Goal: Task Accomplishment & Management: Manage account settings

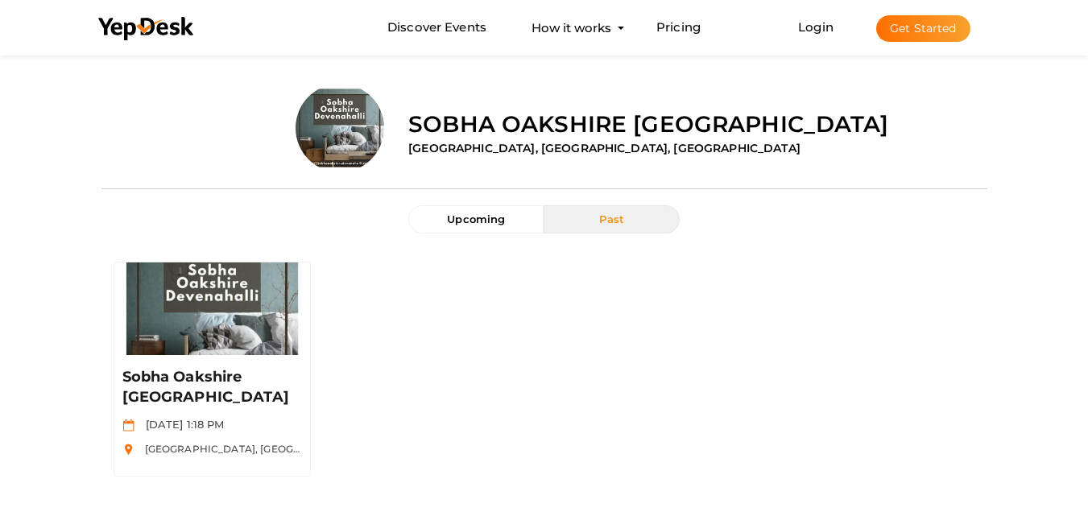
click at [927, 28] on button "Get Started" at bounding box center [923, 28] width 94 height 27
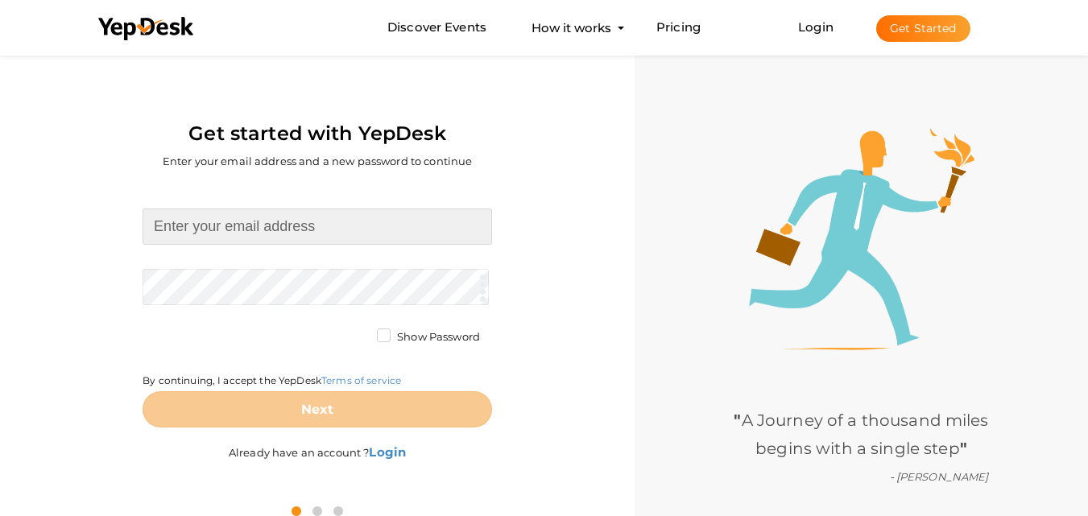
click at [300, 223] on input at bounding box center [318, 227] width 350 height 36
type input "[EMAIL_ADDRESS][DOMAIN_NAME]"
click at [321, 284] on form "neolivkhopoli@gmail.com Required. Invalid email. Checking You already have a Ye…" at bounding box center [318, 318] width 350 height 219
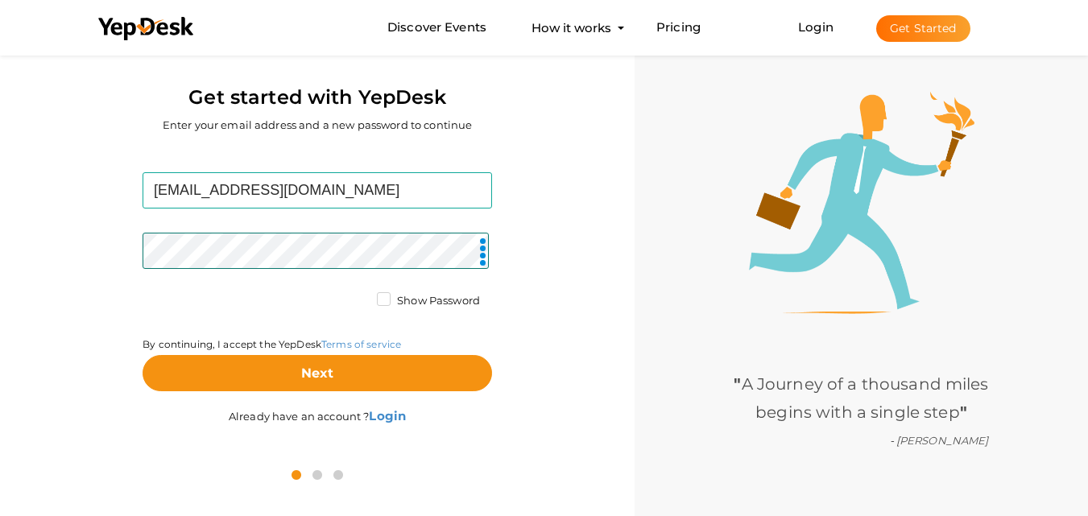
scroll to position [52, 0]
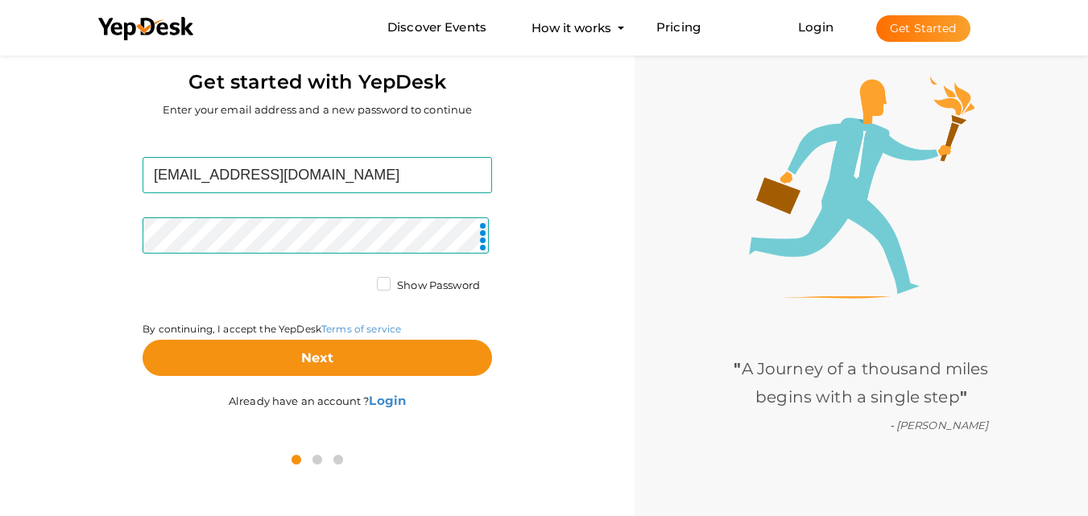
click at [388, 282] on label "Show Password" at bounding box center [428, 286] width 103 height 16
click at [361, 281] on input "Show Password" at bounding box center [361, 281] width 0 height 0
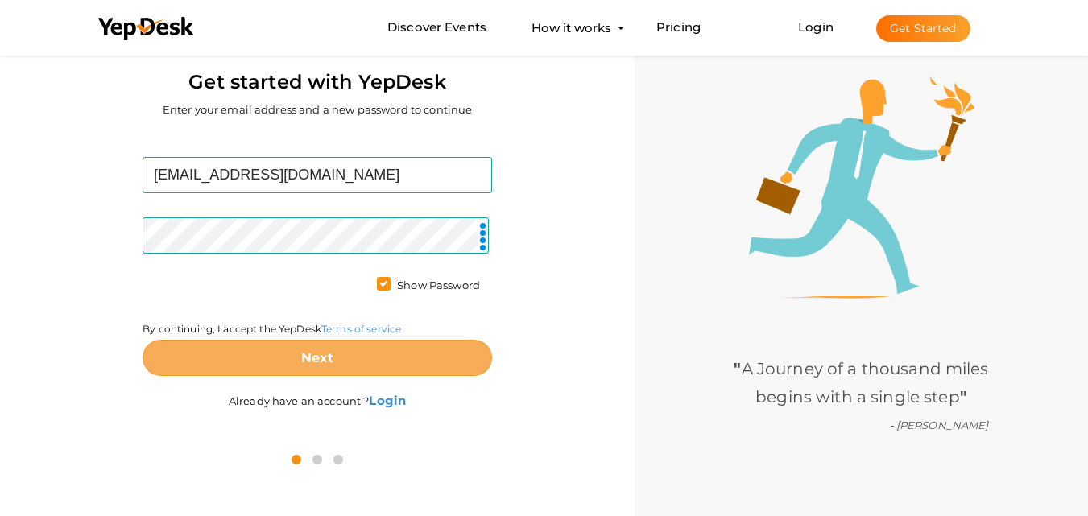
click at [412, 357] on button "Next" at bounding box center [318, 358] width 350 height 36
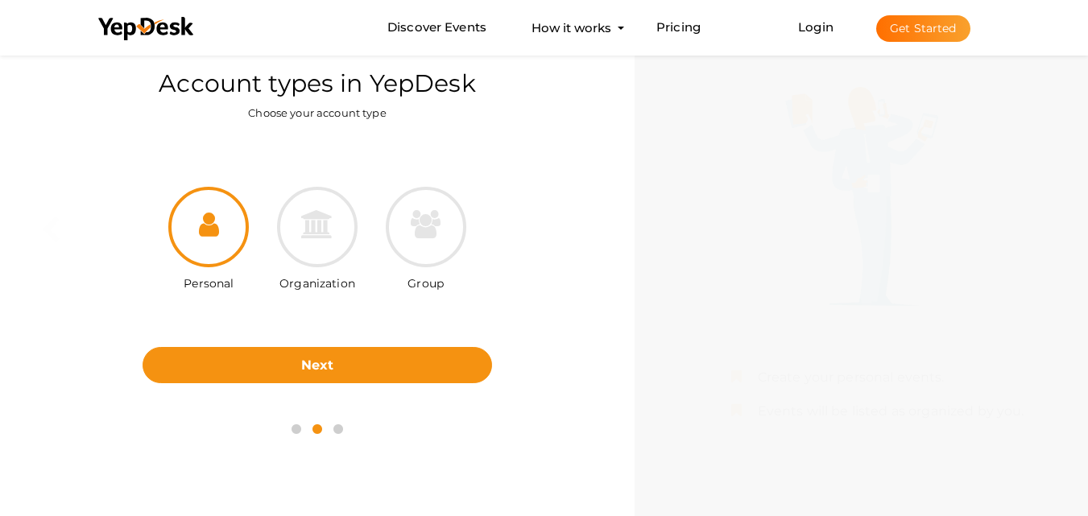
click at [205, 234] on icon at bounding box center [209, 224] width 20 height 28
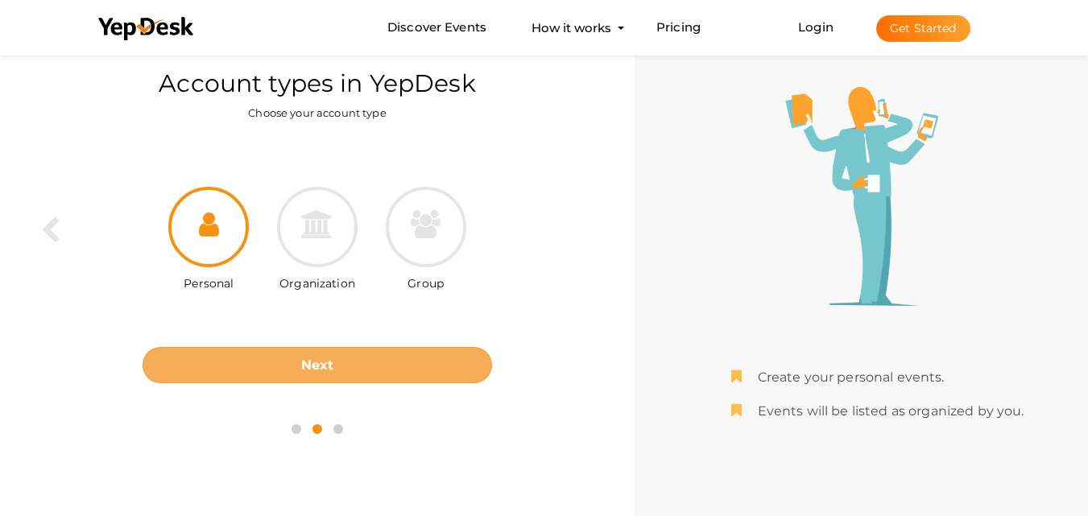
click at [294, 358] on button "Next" at bounding box center [318, 365] width 350 height 36
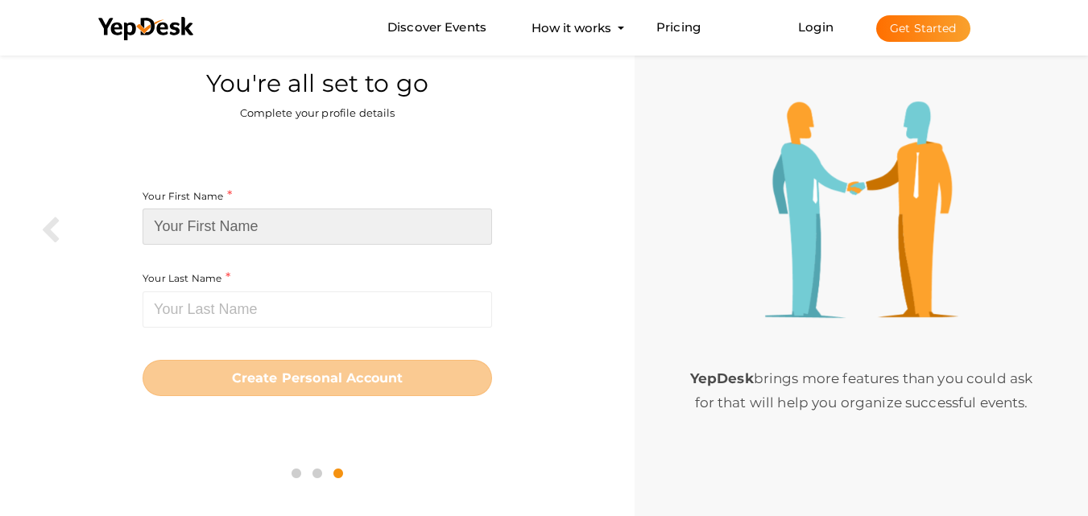
click at [341, 221] on input at bounding box center [318, 227] width 350 height 36
click at [320, 225] on input at bounding box center [318, 227] width 350 height 36
paste input "NeoLiv Khopoli"
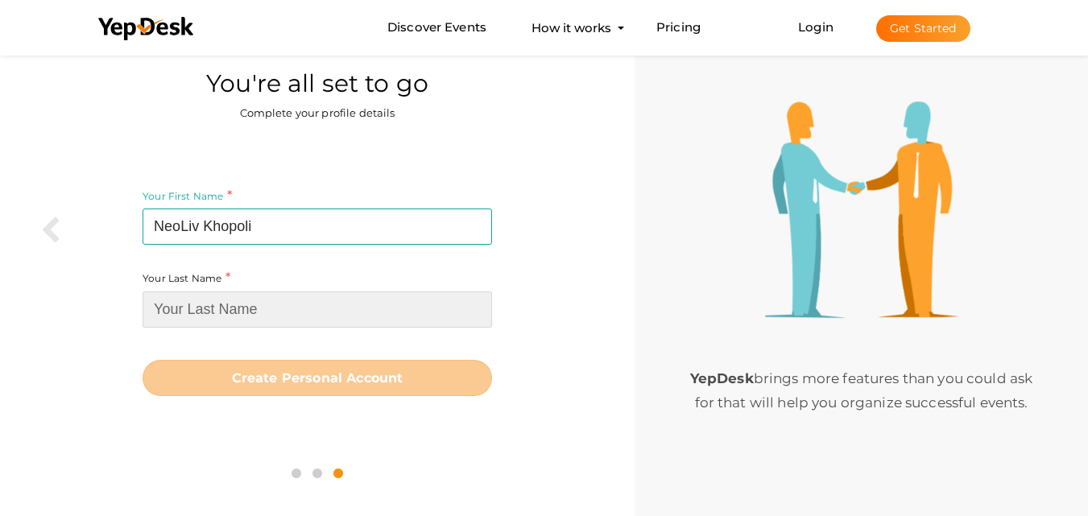
click at [305, 307] on input at bounding box center [318, 310] width 350 height 36
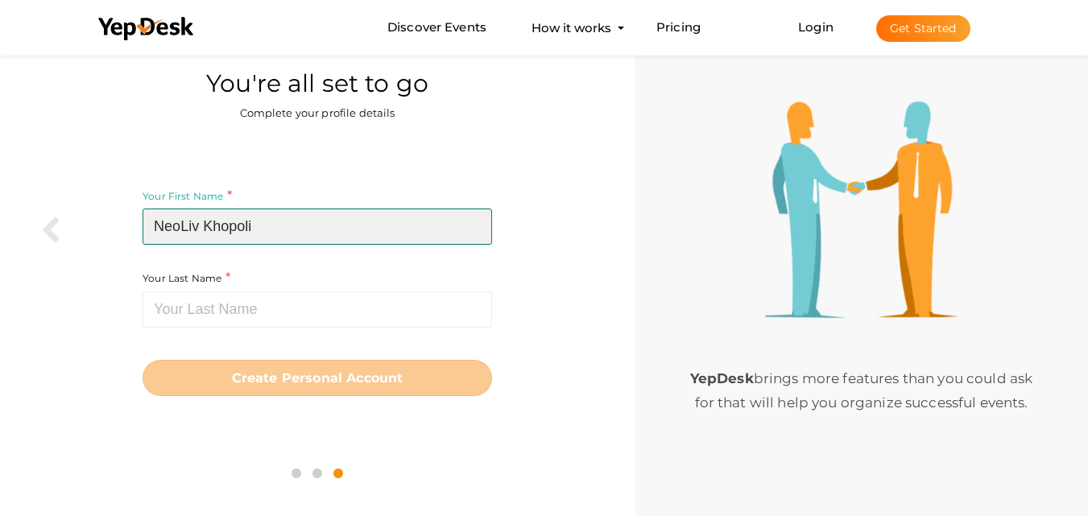
click at [202, 215] on input "NeoLiv Khopoli" at bounding box center [318, 227] width 350 height 36
drag, startPoint x: 208, startPoint y: 220, endPoint x: 267, endPoint y: 220, distance: 59.6
click at [267, 220] on input "NeoLiv Khopoli" at bounding box center [318, 227] width 350 height 36
type input "NeoLiv"
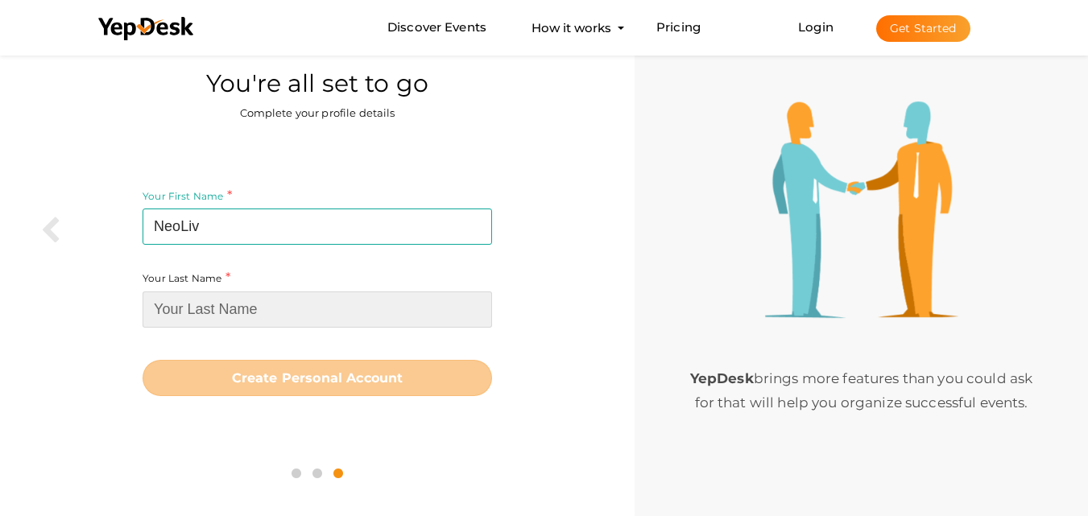
click at [263, 308] on input at bounding box center [318, 310] width 350 height 36
paste input "Khopoli"
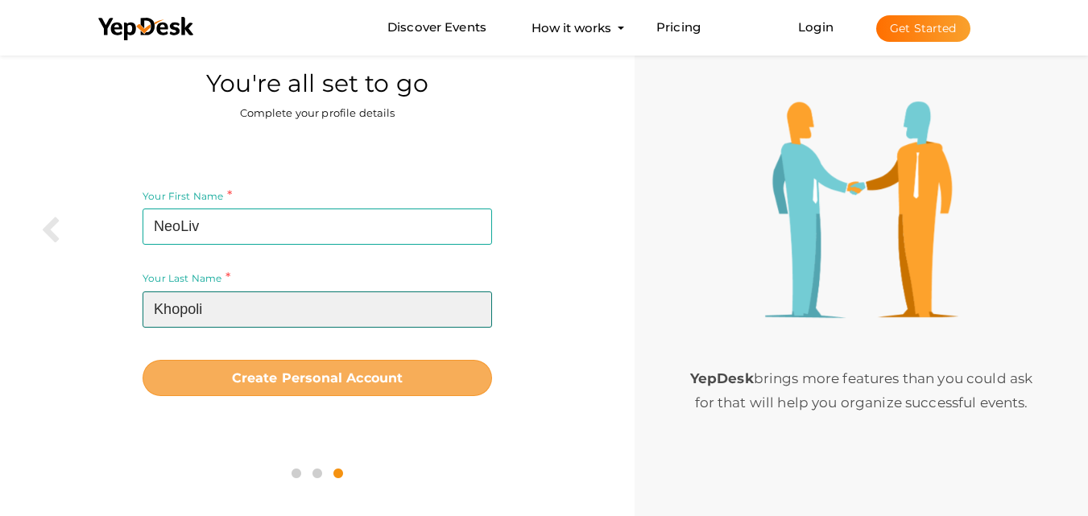
type input "Khopoli"
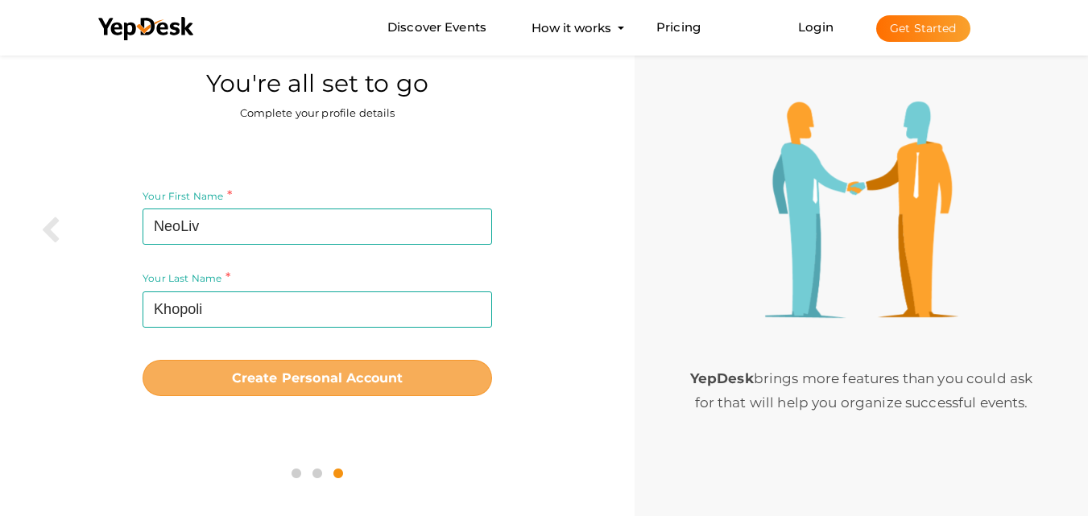
click at [313, 377] on b "Create Personal Account" at bounding box center [318, 378] width 172 height 15
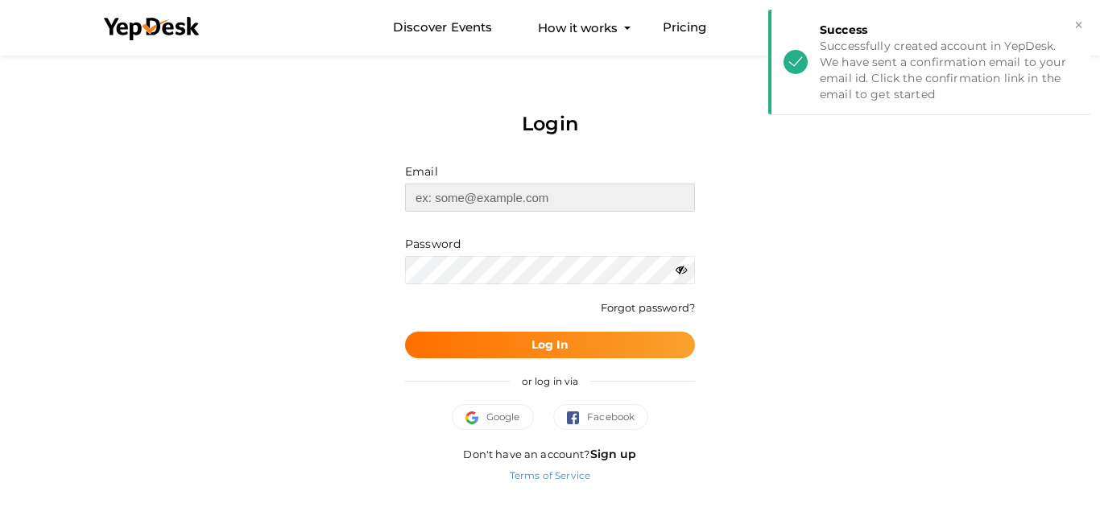
click at [483, 197] on input "text" at bounding box center [550, 198] width 290 height 28
type input "[EMAIL_ADDRESS][DOMAIN_NAME]"
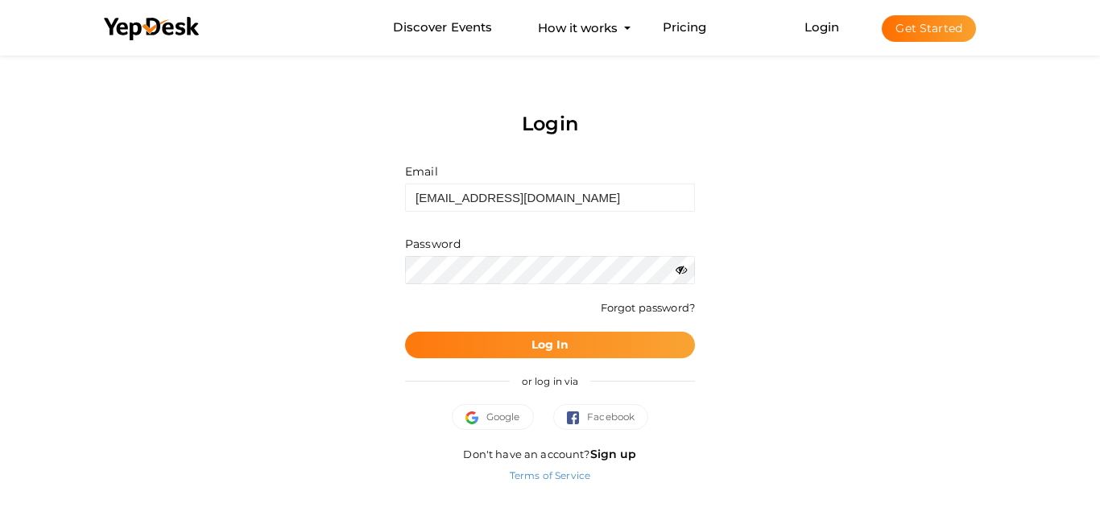
click at [548, 344] on b "Log In" at bounding box center [551, 345] width 38 height 15
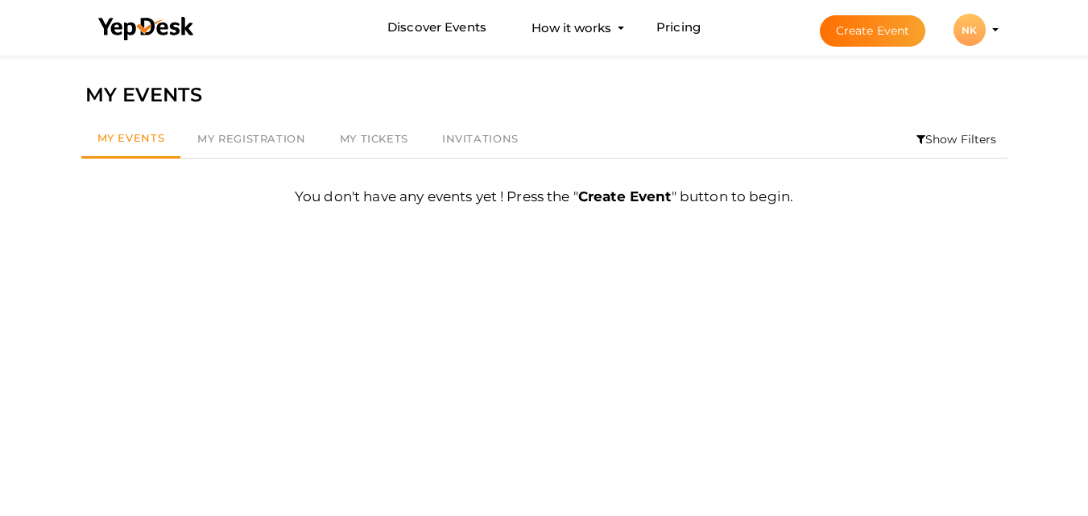
click at [979, 36] on div "NK" at bounding box center [970, 30] width 32 height 32
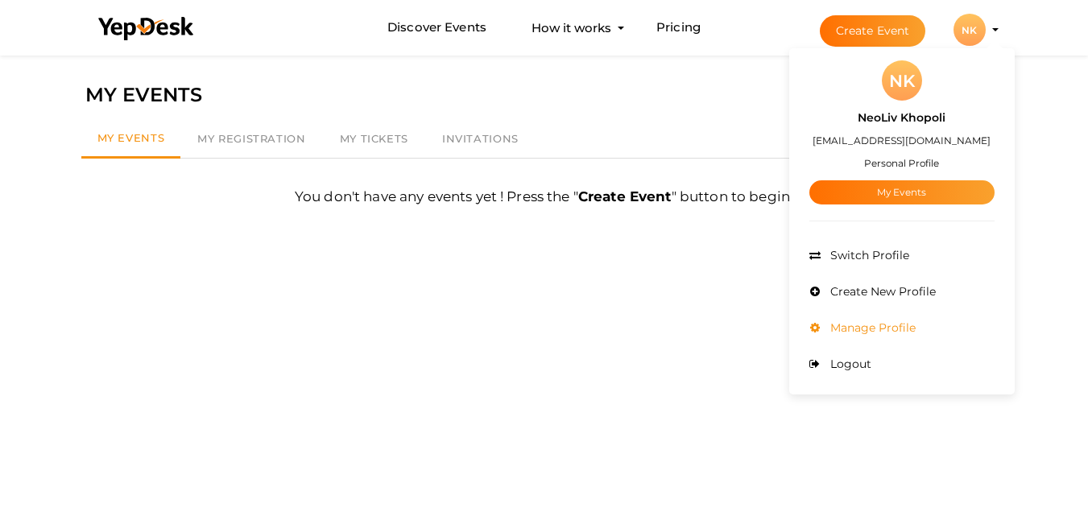
click at [901, 325] on span "Manage Profile" at bounding box center [871, 328] width 89 height 15
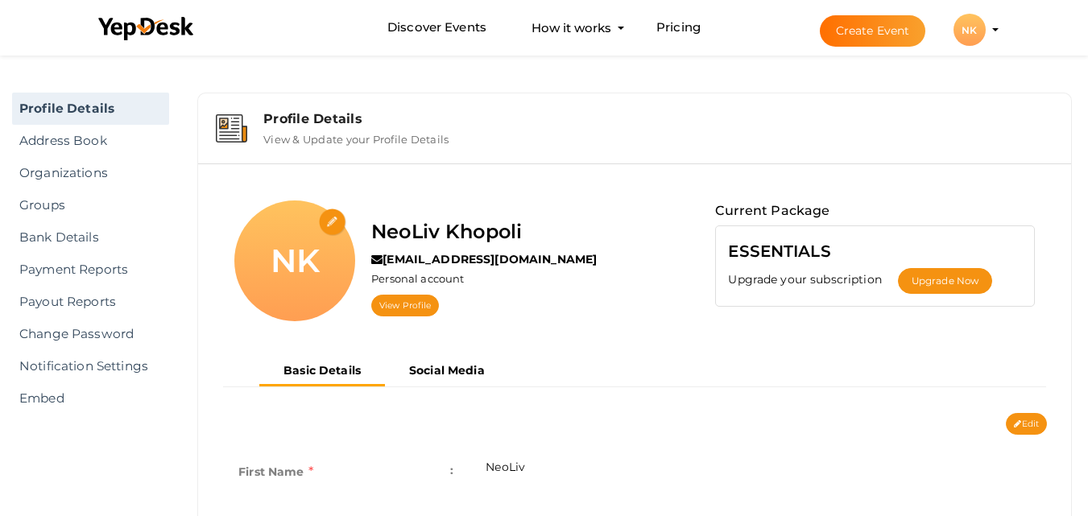
click at [338, 224] on input "file" at bounding box center [333, 223] width 28 height 28
type input "C:\fakepath\NeoLiv Khopoli.png"
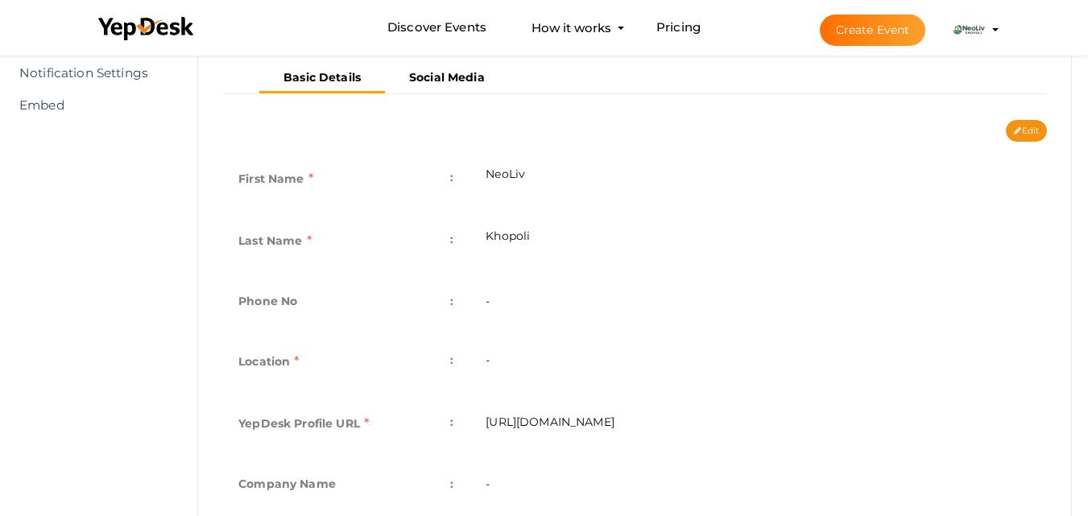
scroll to position [69, 0]
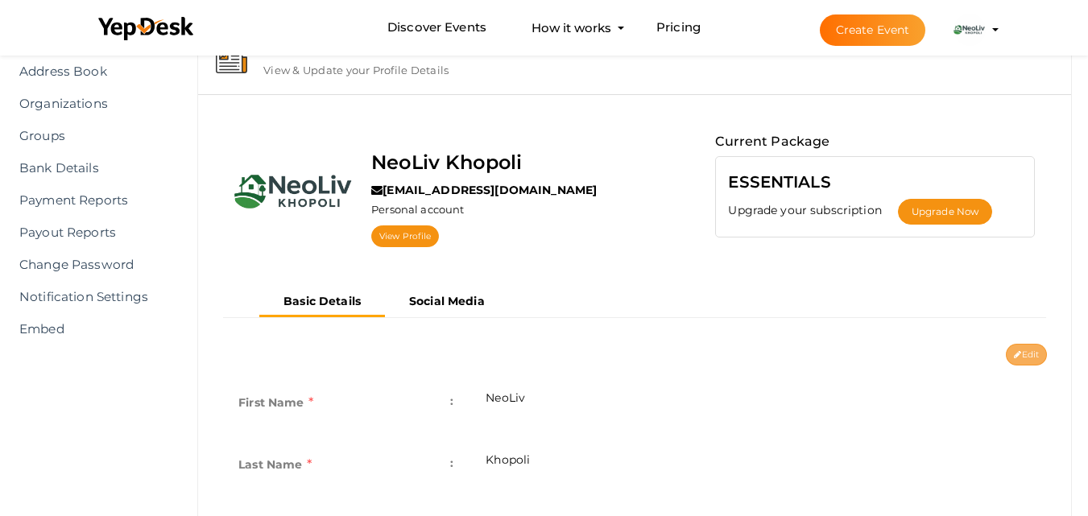
click at [1025, 354] on button "Edit" at bounding box center [1026, 355] width 41 height 22
type input "NeoLiv"
type input "Khopoli"
type input "neoliv-khopoli"
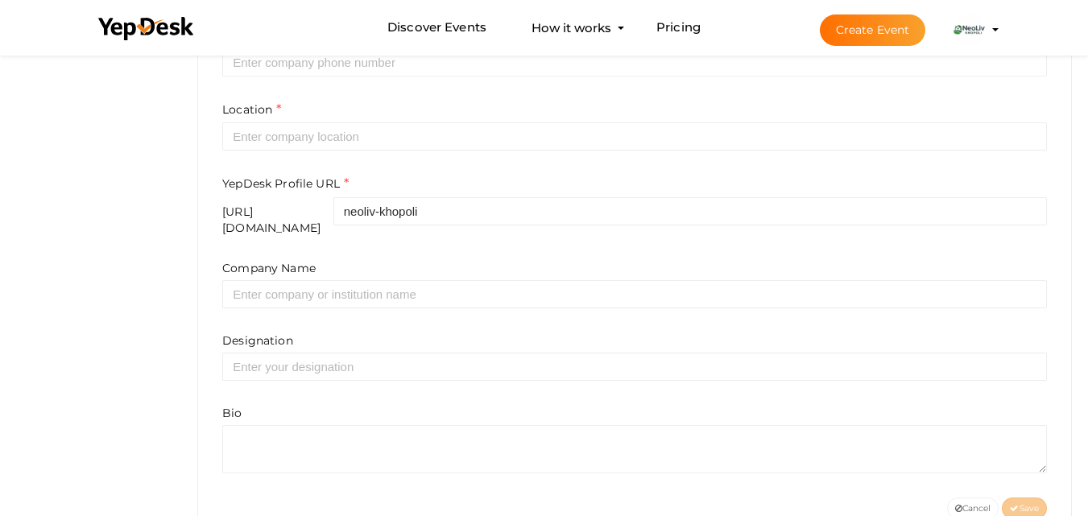
scroll to position [595, 0]
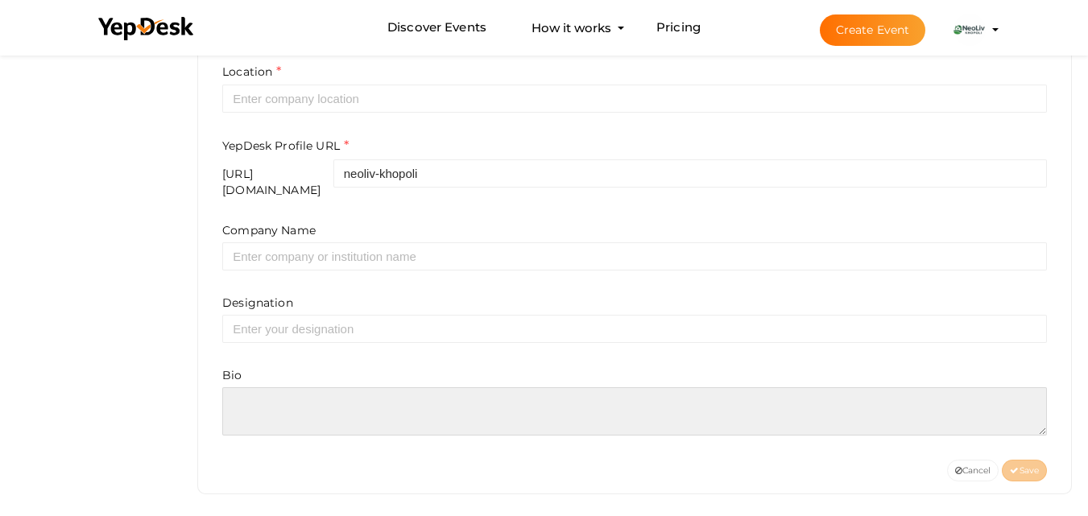
click at [356, 412] on textarea at bounding box center [634, 411] width 825 height 48
paste textarea "NeoLiv Khopoli offers secure, affordable and premium villa plots in a well-plan…"
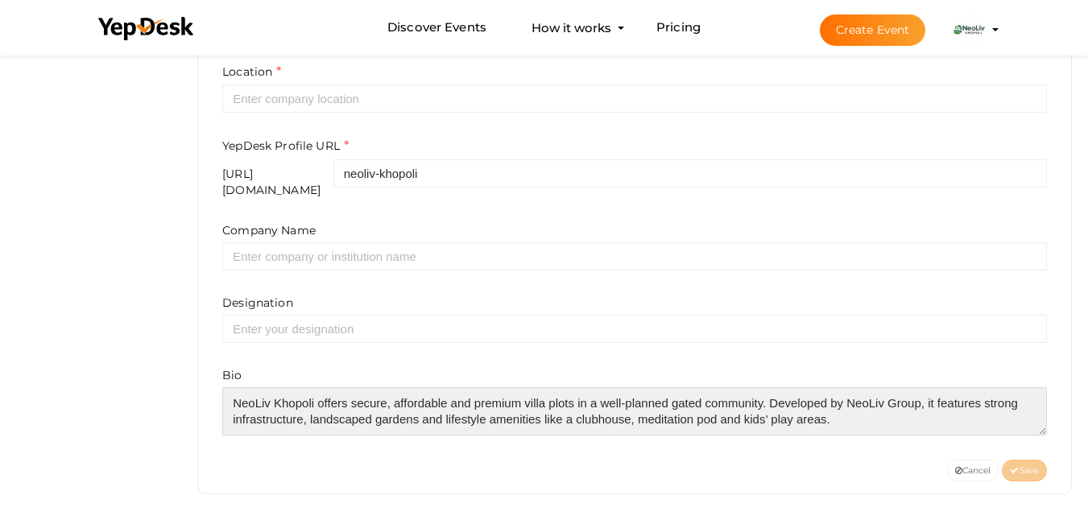
drag, startPoint x: 851, startPoint y: 412, endPoint x: 632, endPoint y: 412, distance: 218.3
click at [632, 412] on textarea at bounding box center [634, 411] width 825 height 48
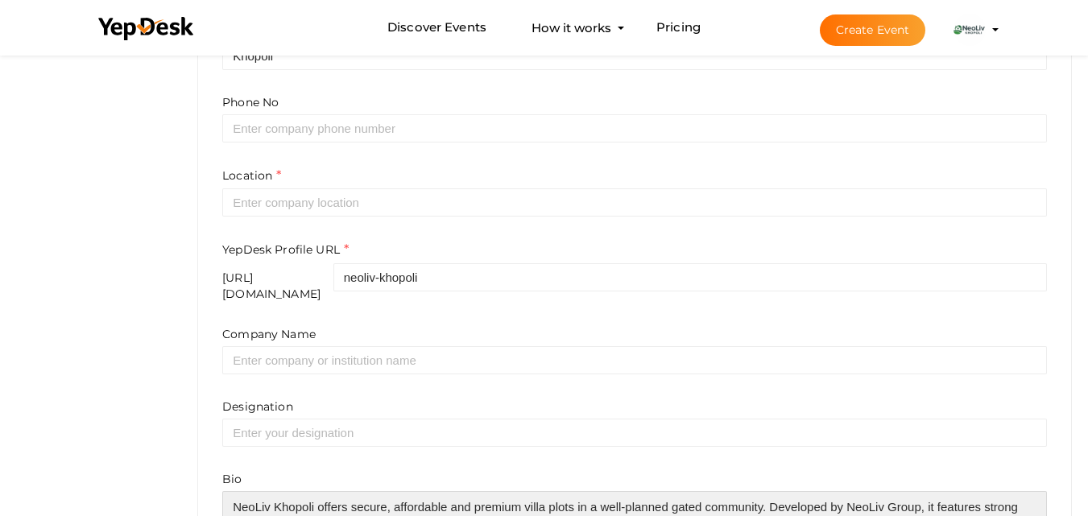
scroll to position [460, 0]
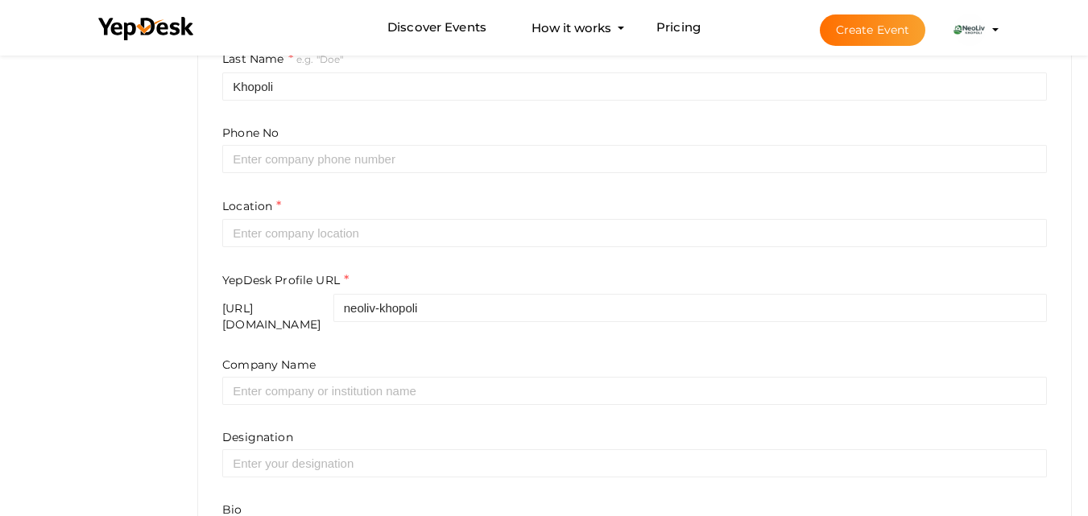
type textarea "NeoLiv Khopoli offers secure, affordable and premium villa plots in a well-plan…"
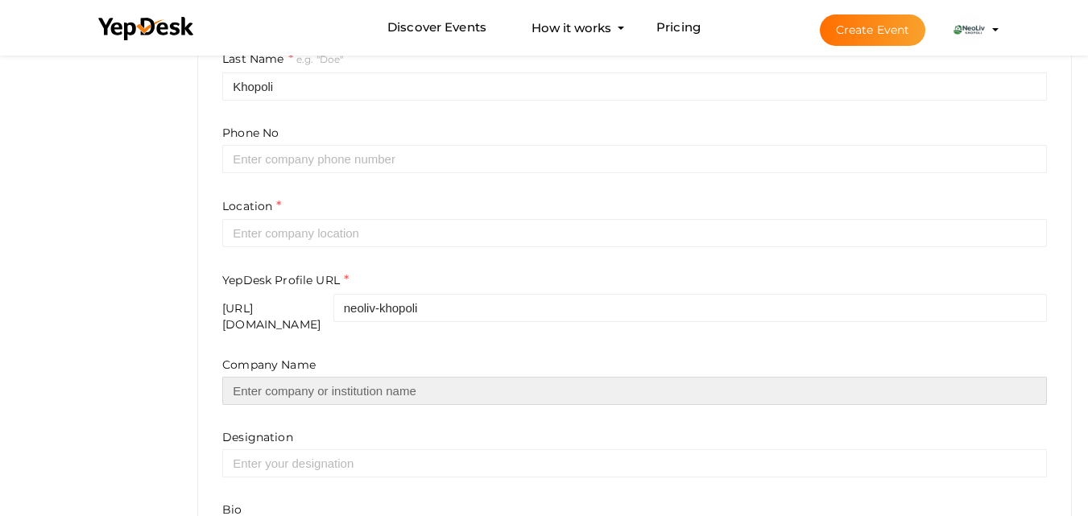
click at [378, 381] on input "text" at bounding box center [634, 391] width 825 height 28
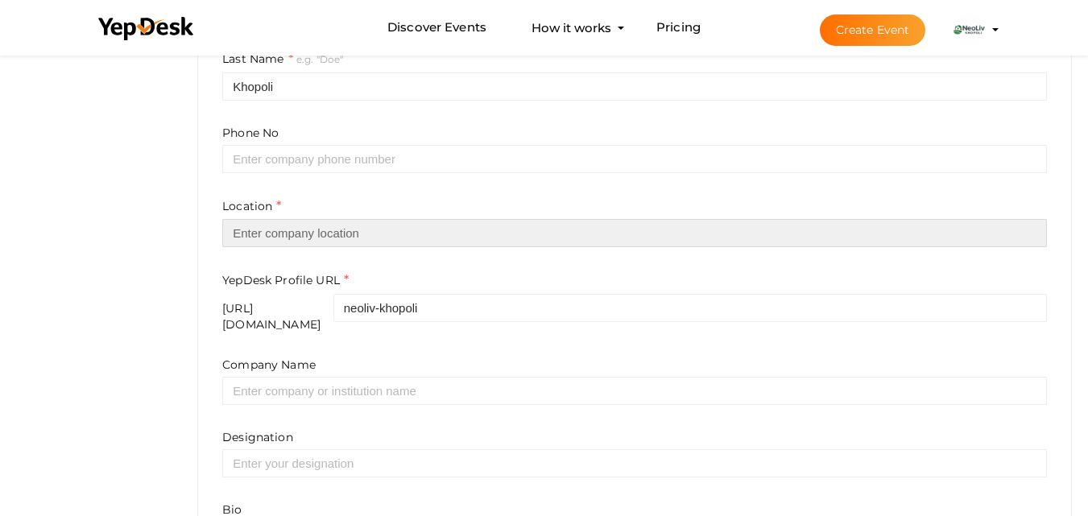
click at [365, 223] on input "text" at bounding box center [634, 233] width 825 height 28
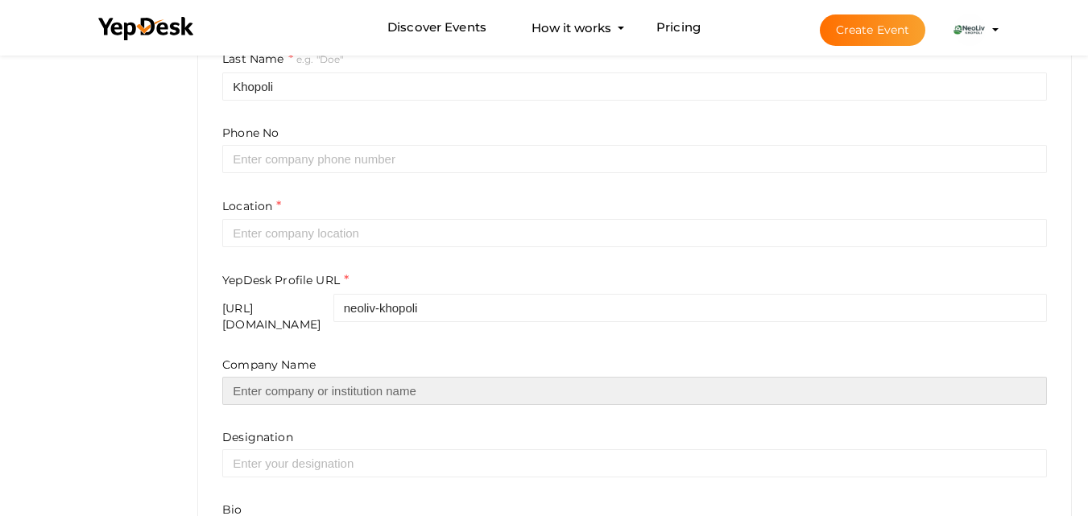
click at [310, 377] on input "text" at bounding box center [634, 391] width 825 height 28
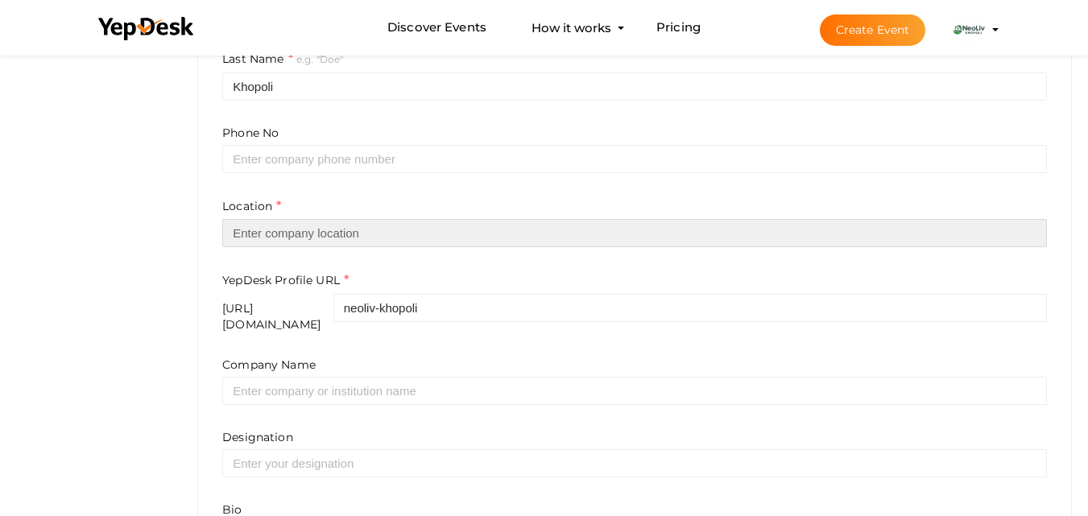
click at [335, 242] on input "text" at bounding box center [634, 233] width 825 height 28
paste input "[GEOGRAPHIC_DATA]"
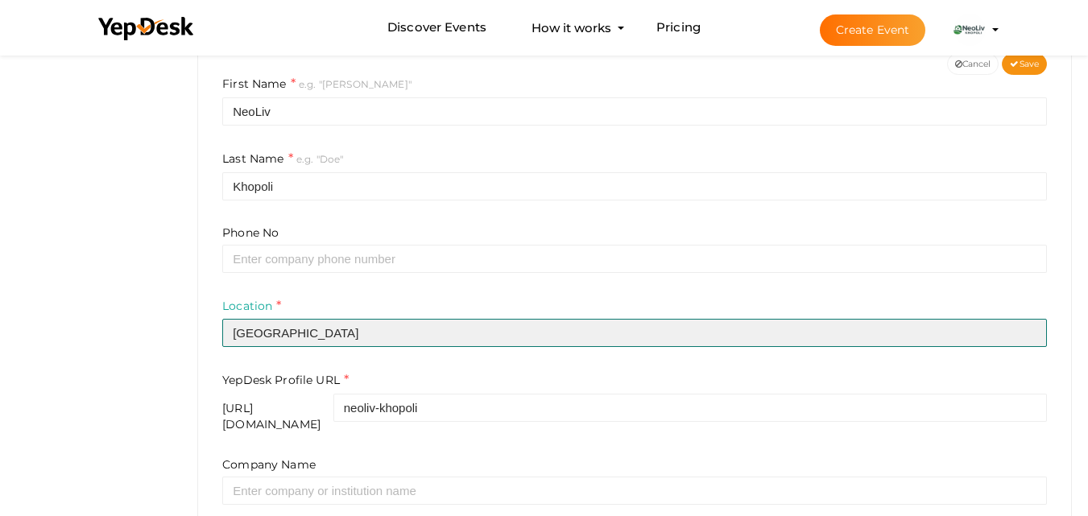
scroll to position [326, 0]
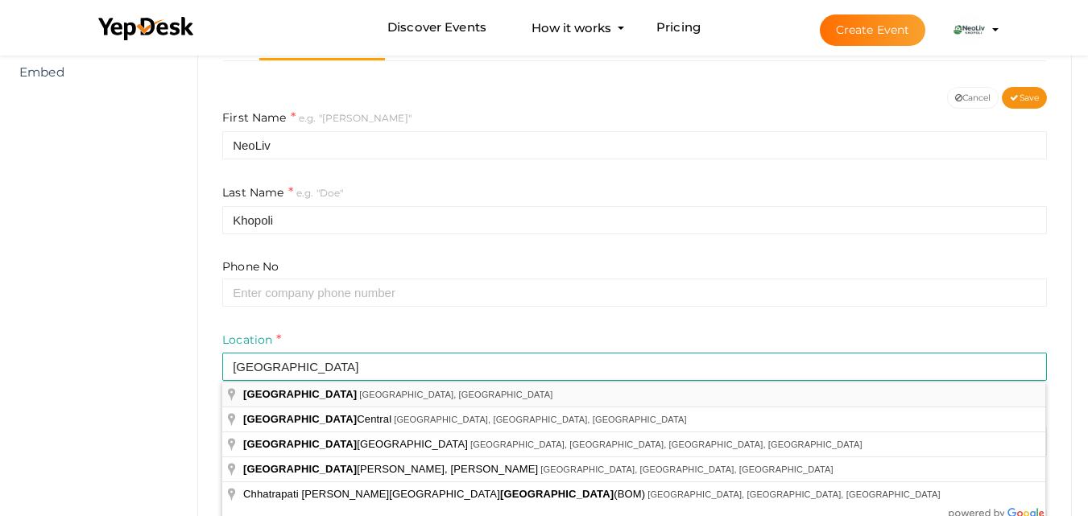
type input "[GEOGRAPHIC_DATA], [GEOGRAPHIC_DATA], [GEOGRAPHIC_DATA]"
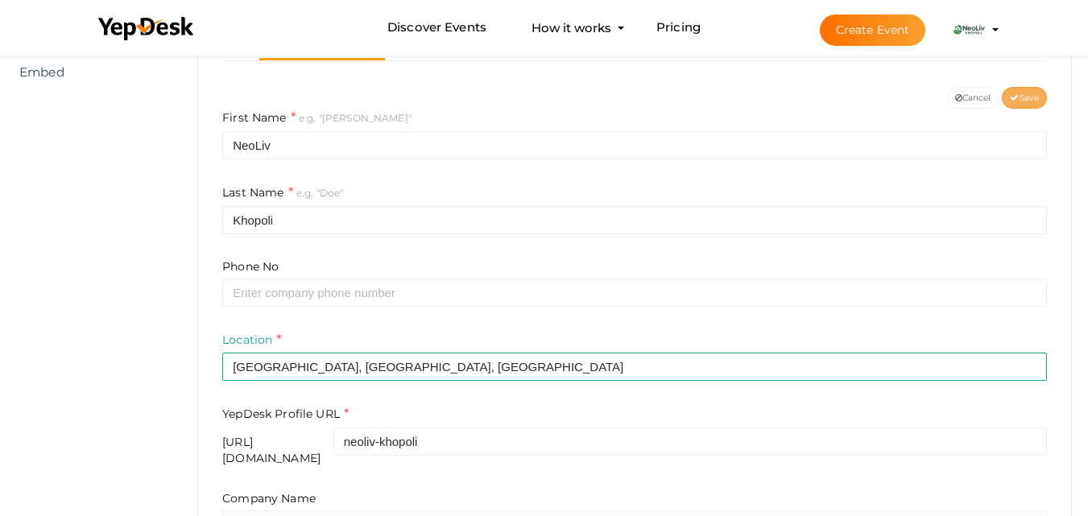
click at [1025, 98] on span "Save" at bounding box center [1024, 98] width 29 height 10
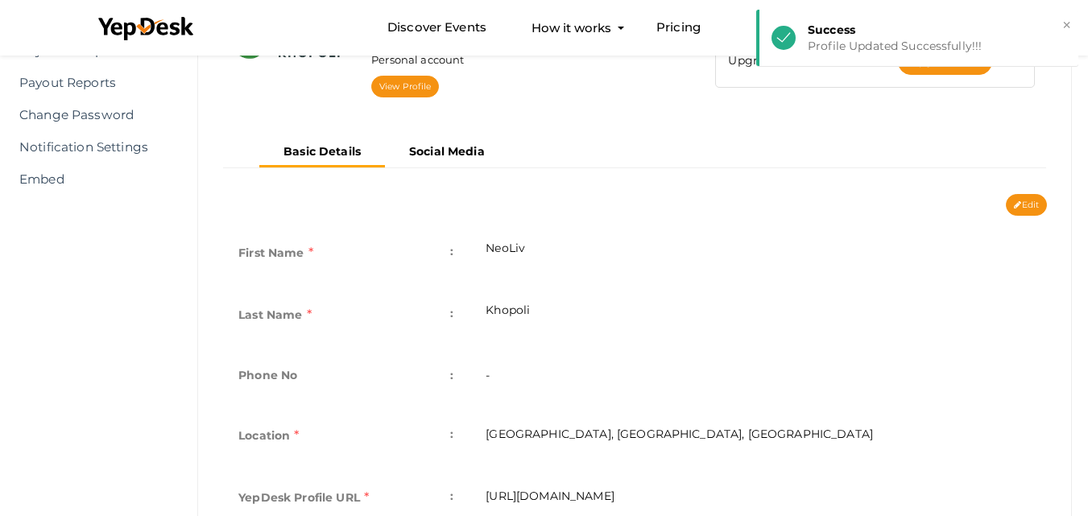
scroll to position [57, 0]
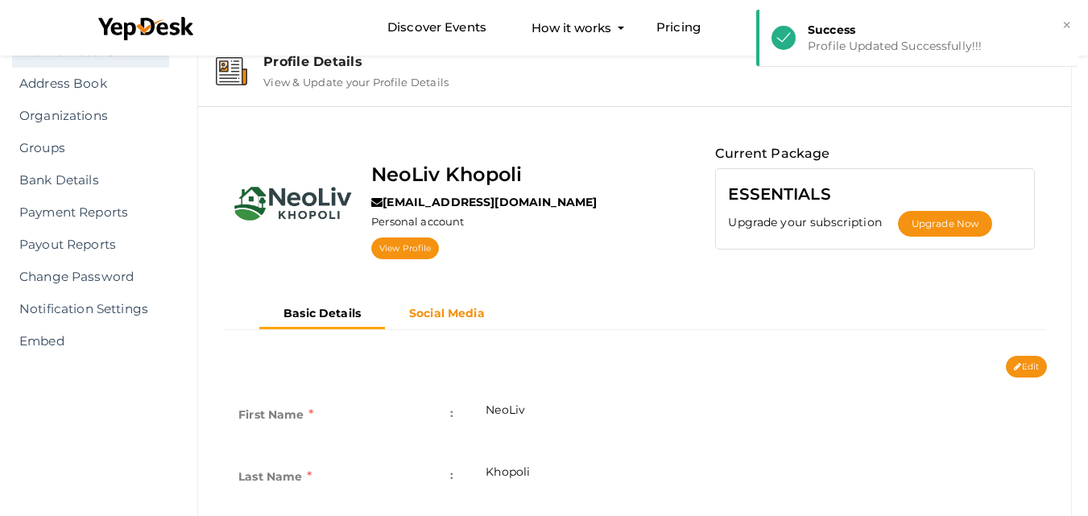
click at [464, 310] on b "Social Media" at bounding box center [447, 313] width 76 height 15
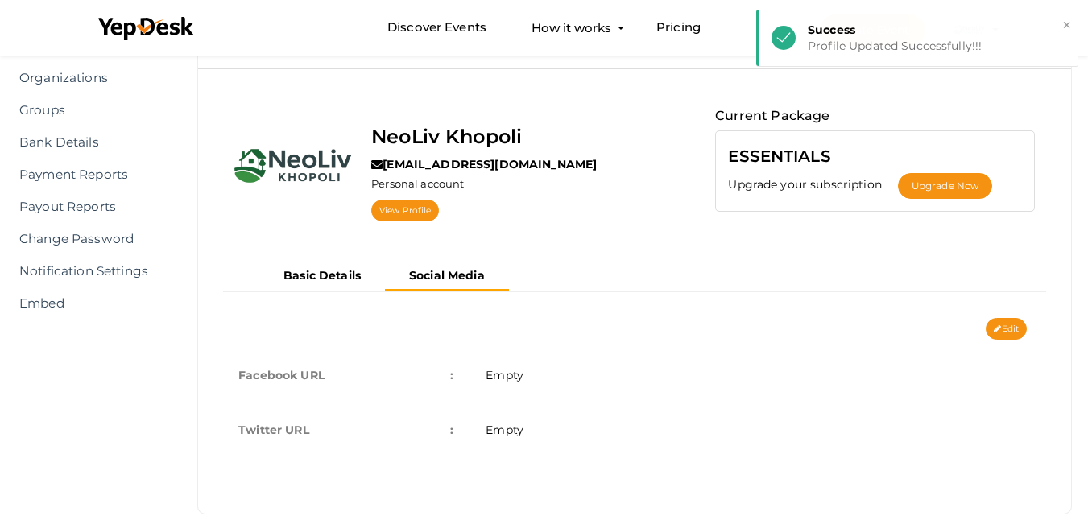
scroll to position [126, 0]
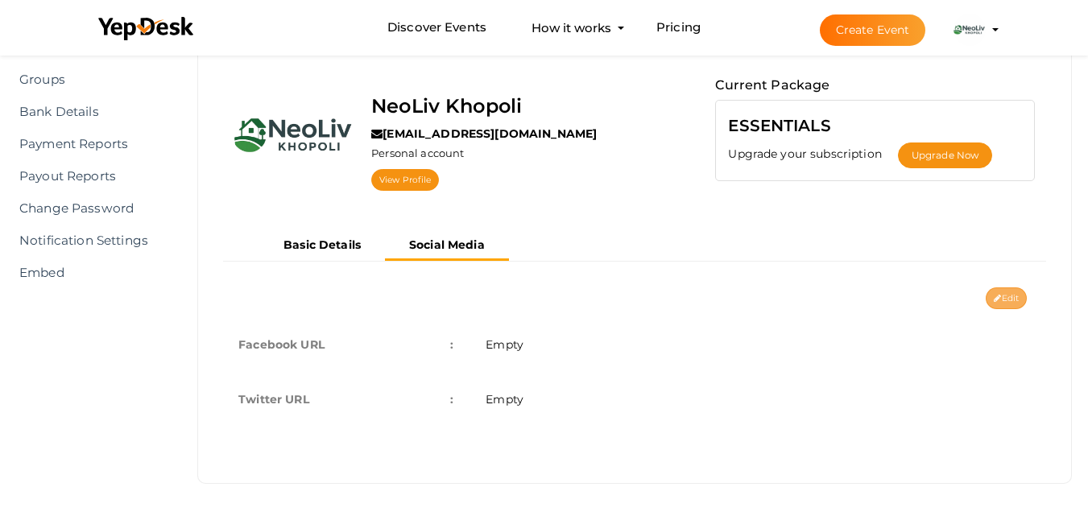
click at [1013, 293] on button "Edit" at bounding box center [1006, 299] width 41 height 22
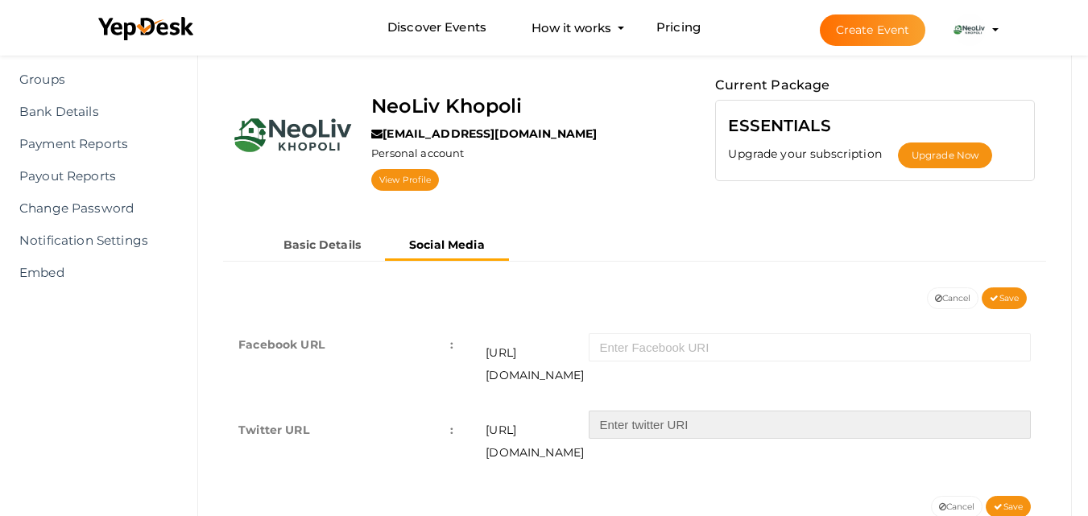
click at [665, 411] on input "text" at bounding box center [810, 425] width 442 height 28
paste input "NeolivK53343"
type input "NeolivK53343"
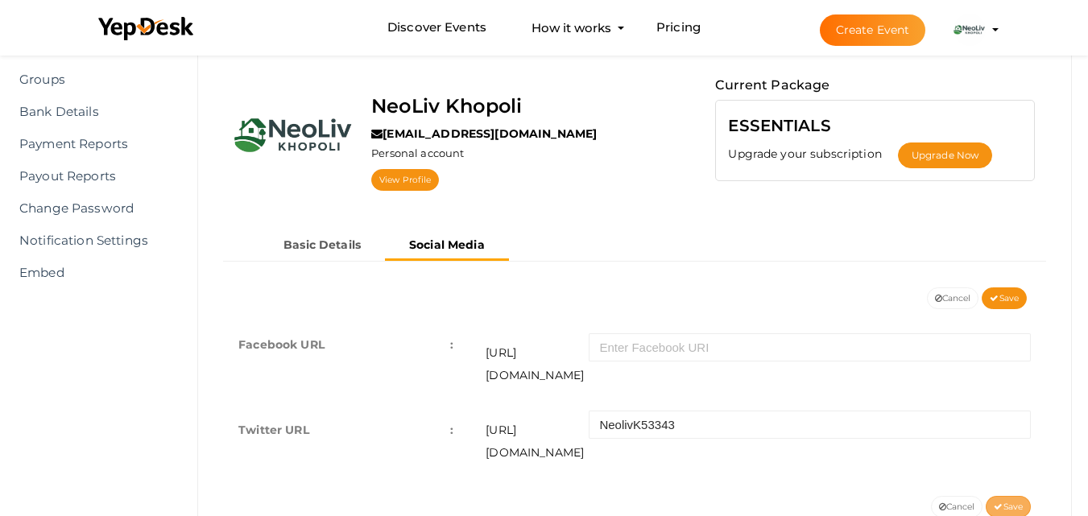
click at [1028, 496] on button "Save" at bounding box center [1008, 507] width 45 height 22
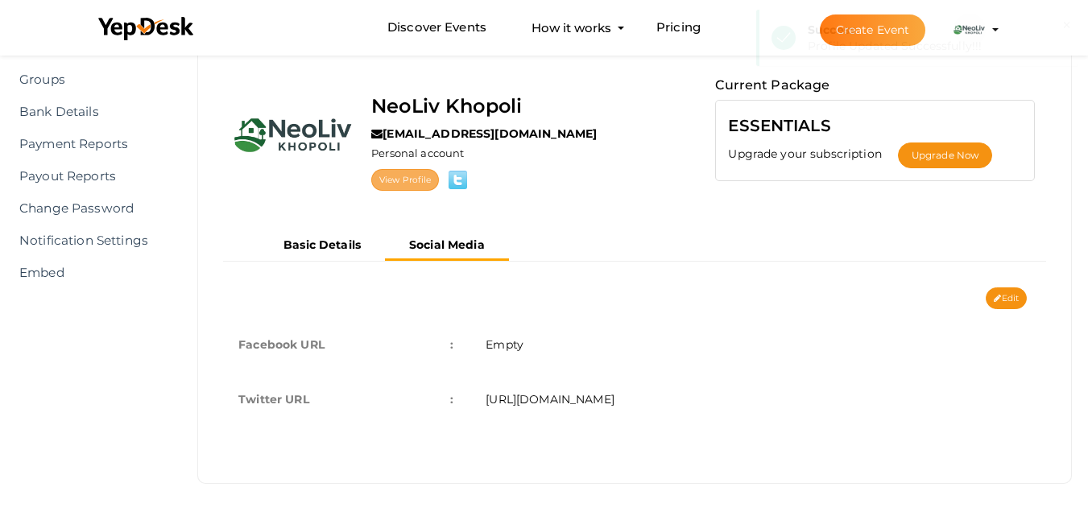
click at [398, 181] on link "View Profile" at bounding box center [405, 180] width 68 height 22
